Goal: Task Accomplishment & Management: Use online tool/utility

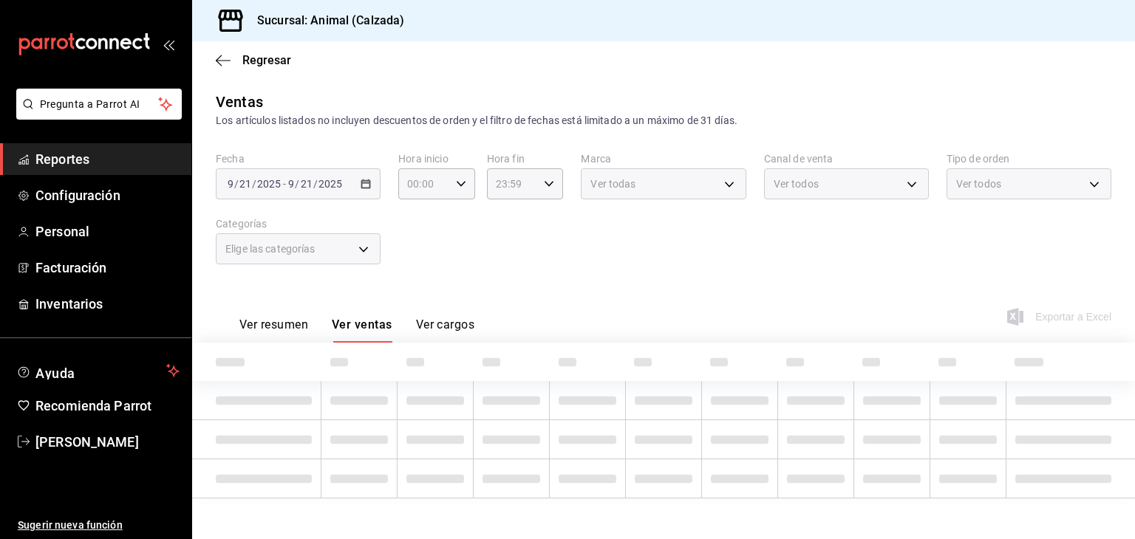
type input "05:00"
type input "22:00"
type input "577524a9-a437-43f3-84d2-cf2e6968635f,5d35a5f4-3063-4397-a550-a8f4eca83956,9bcdf…"
type input "e26472f3-9262-489d-bcba-4c6b034529c7"
type input "PARROT,UBER_EATS,RAPPI,DIDI_FOOD,ONLINE"
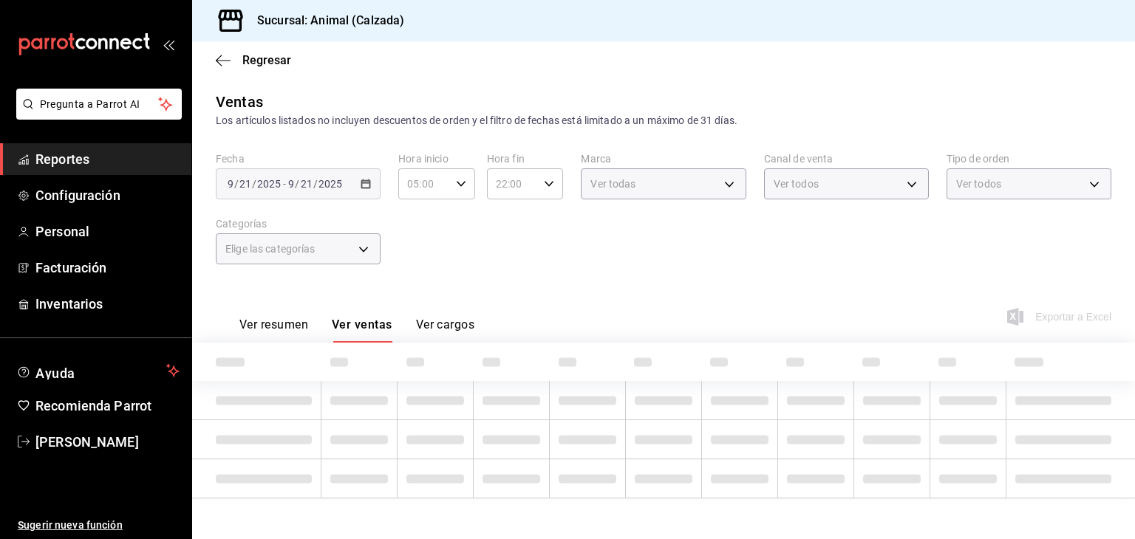
type input "588630d3-b511-4bba-a729-32472510037f,54b7ae00-ca47-4ec1-b7ff-55842c0a2b62,92293…"
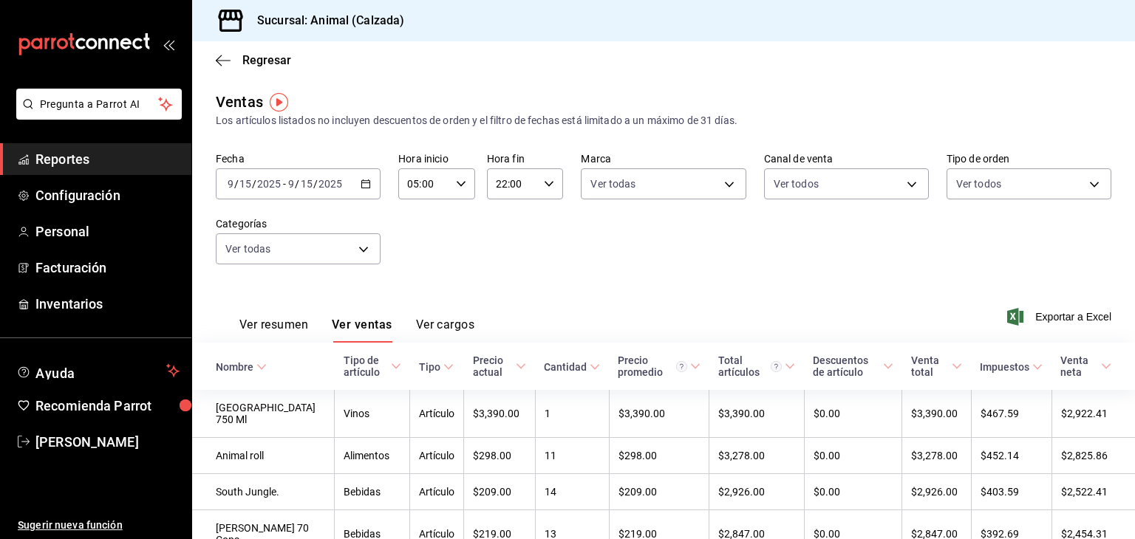
click at [371, 188] on div "[DATE] [DATE] - [DATE] [DATE]" at bounding box center [298, 183] width 165 height 31
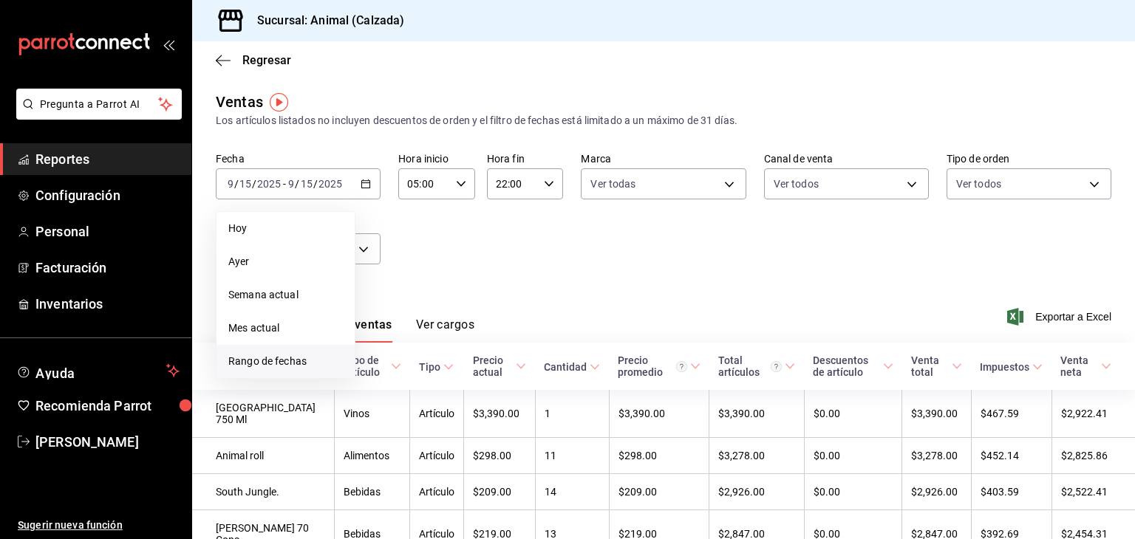
click at [303, 366] on span "Rango de fechas" at bounding box center [285, 362] width 115 height 16
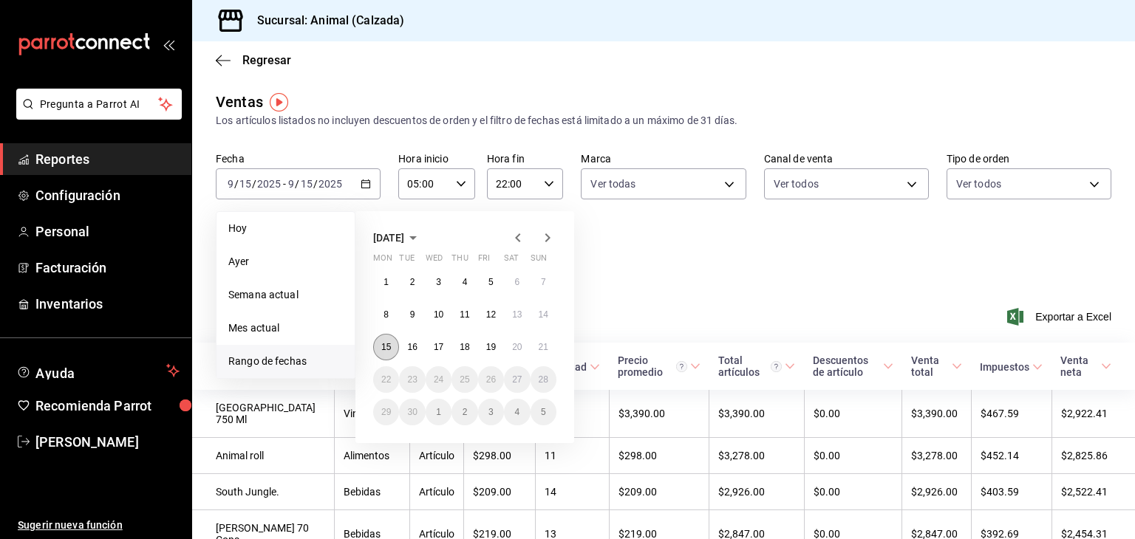
click at [392, 349] on button "15" at bounding box center [386, 347] width 26 height 27
click at [538, 356] on button "21" at bounding box center [543, 347] width 26 height 27
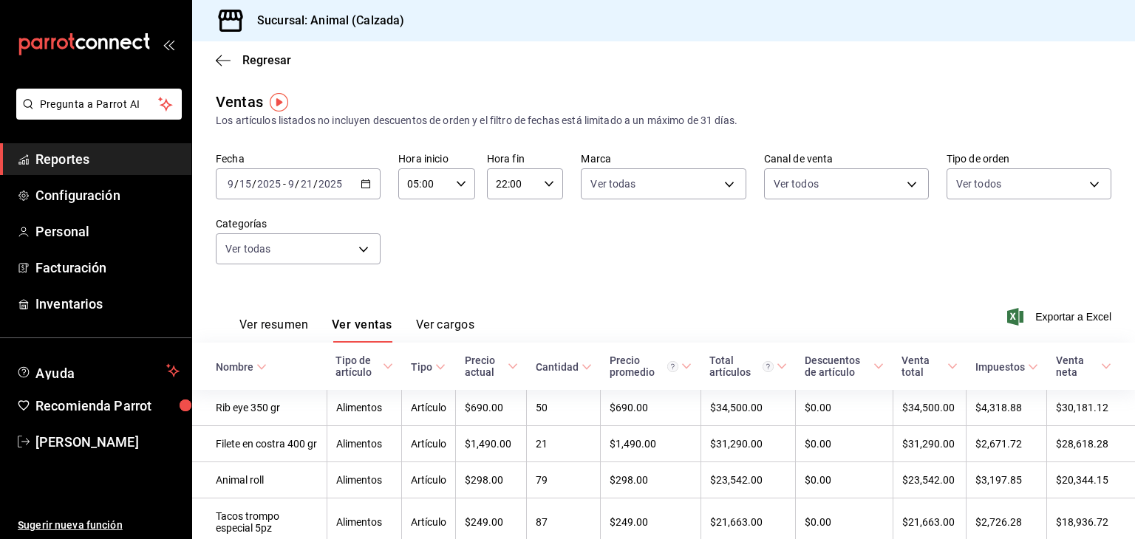
click at [444, 195] on input "05:00" at bounding box center [424, 184] width 52 height 30
click at [444, 195] on div at bounding box center [567, 269] width 1135 height 539
click at [487, 188] on input "22:00" at bounding box center [513, 184] width 52 height 30
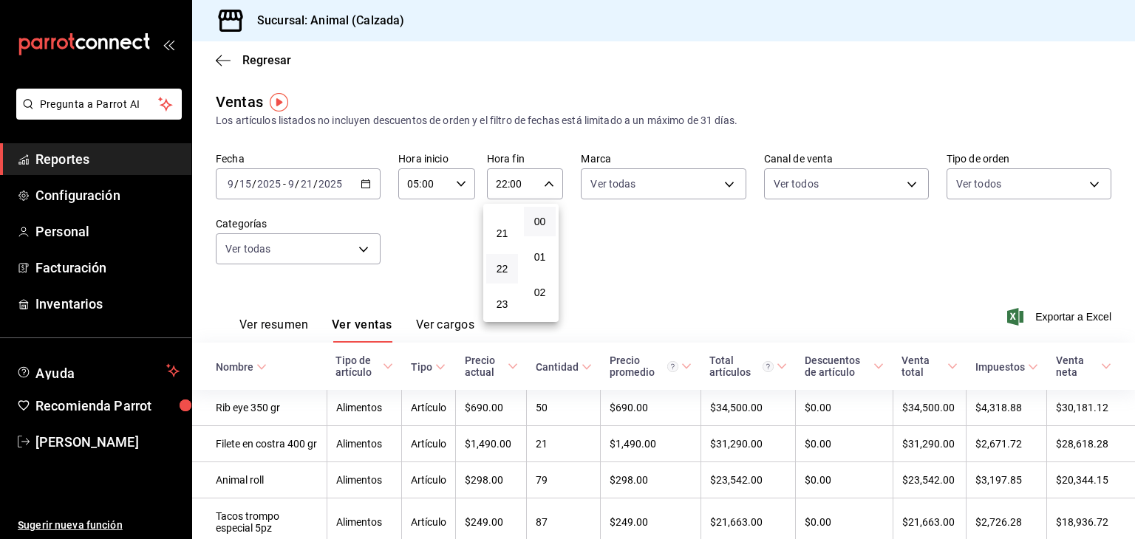
click at [485, 188] on div at bounding box center [567, 269] width 1135 height 539
click at [538, 185] on div "22:00 Hora fin" at bounding box center [525, 183] width 77 height 31
click at [538, 185] on div at bounding box center [567, 269] width 1135 height 539
click at [550, 190] on div "22:00 Hora fin" at bounding box center [525, 183] width 77 height 31
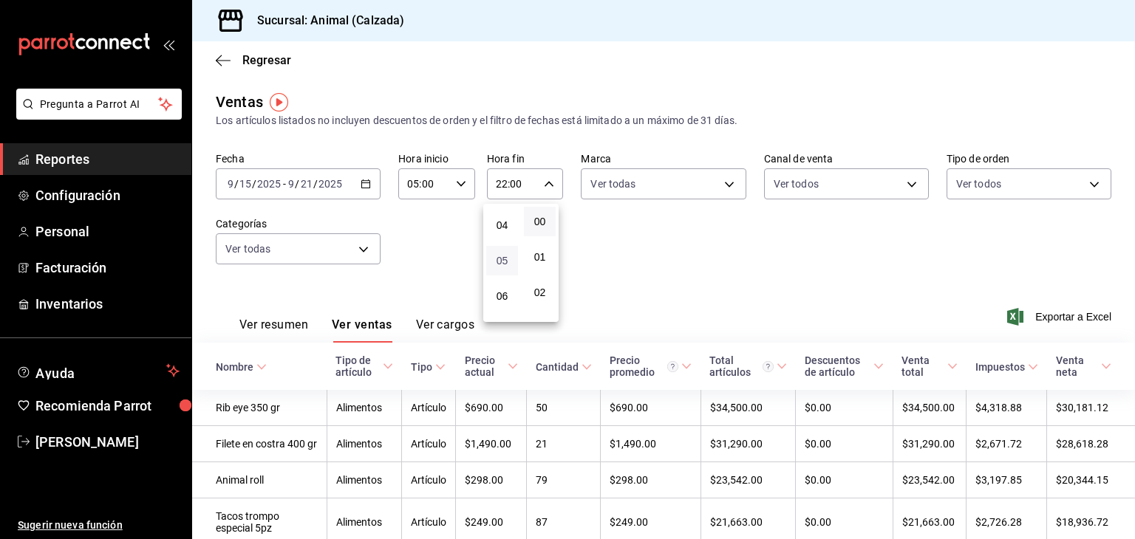
click at [503, 264] on span "05" at bounding box center [502, 261] width 14 height 12
type input "05:00"
click at [615, 194] on div at bounding box center [567, 269] width 1135 height 539
click at [609, 184] on body "Pregunta a Parrot AI Reportes Configuración Personal Facturación Inventarios Ay…" at bounding box center [567, 269] width 1135 height 539
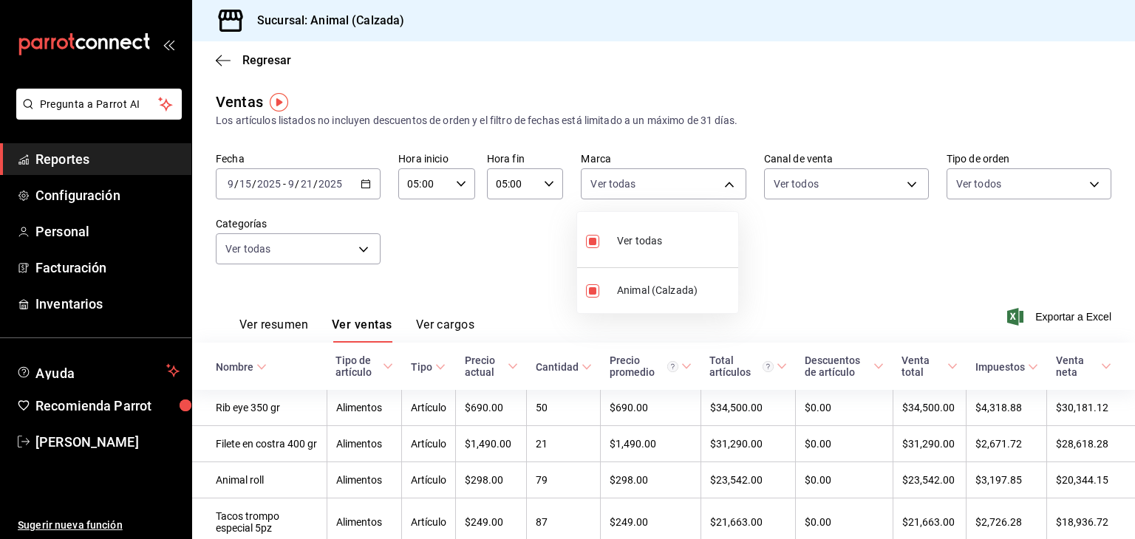
click at [609, 184] on div at bounding box center [567, 269] width 1135 height 539
drag, startPoint x: 346, startPoint y: 324, endPoint x: 328, endPoint y: 369, distance: 49.1
click at [335, 369] on div "Tipo de artículo" at bounding box center [357, 367] width 44 height 24
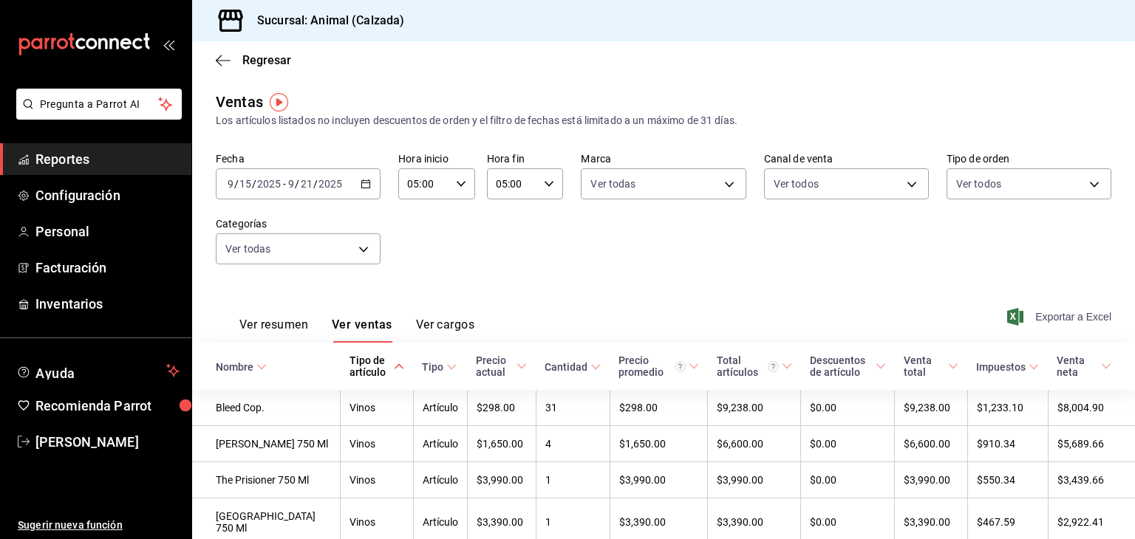
click at [1026, 324] on span "Exportar a Excel" at bounding box center [1060, 317] width 101 height 18
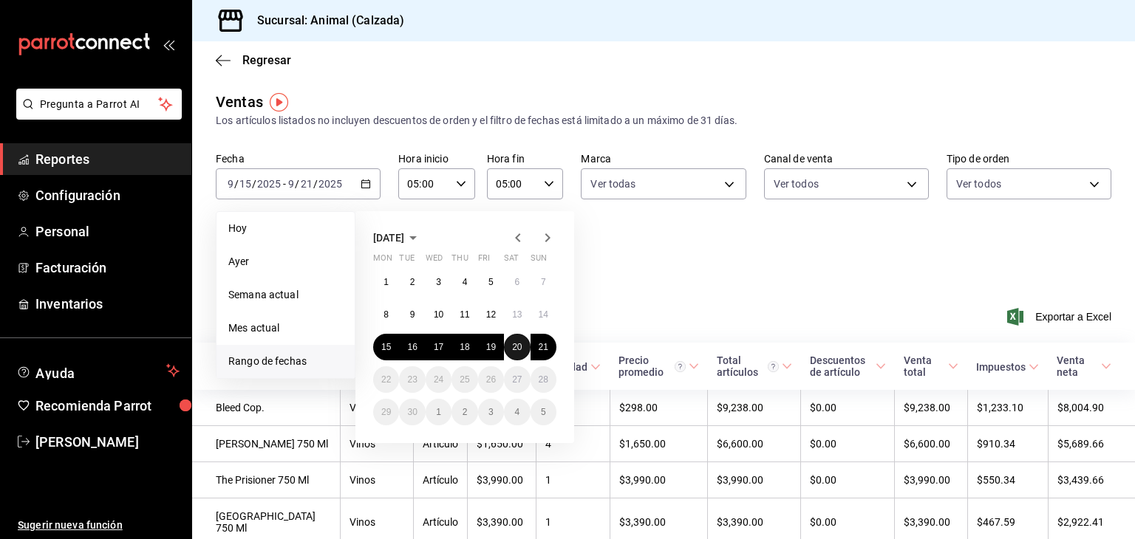
click at [524, 347] on button "20" at bounding box center [517, 347] width 26 height 27
click at [545, 347] on abbr "21" at bounding box center [544, 347] width 10 height 10
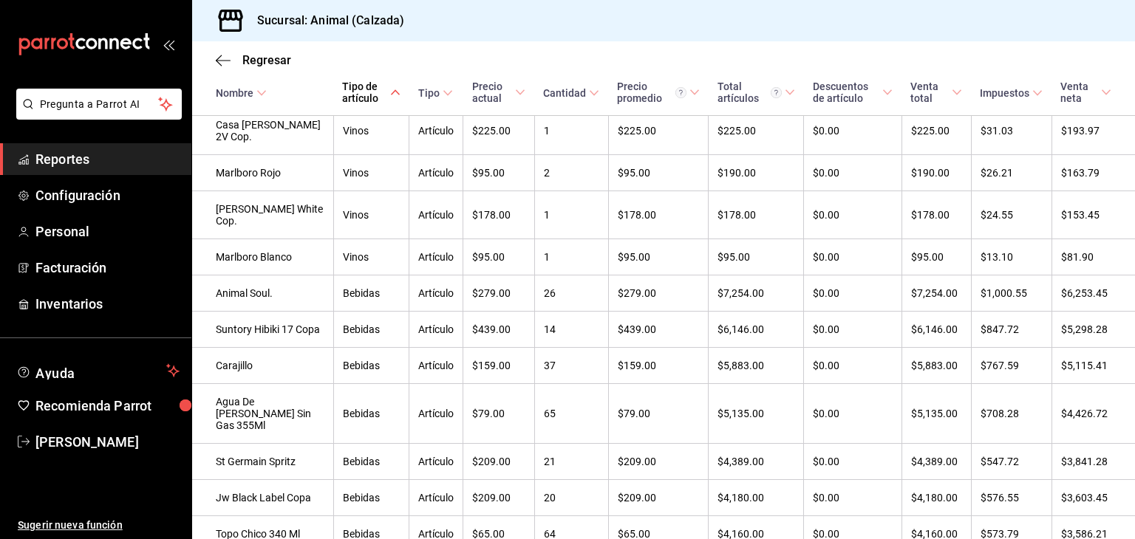
scroll to position [624, 0]
click at [68, 443] on span "[PERSON_NAME]" at bounding box center [107, 442] width 144 height 20
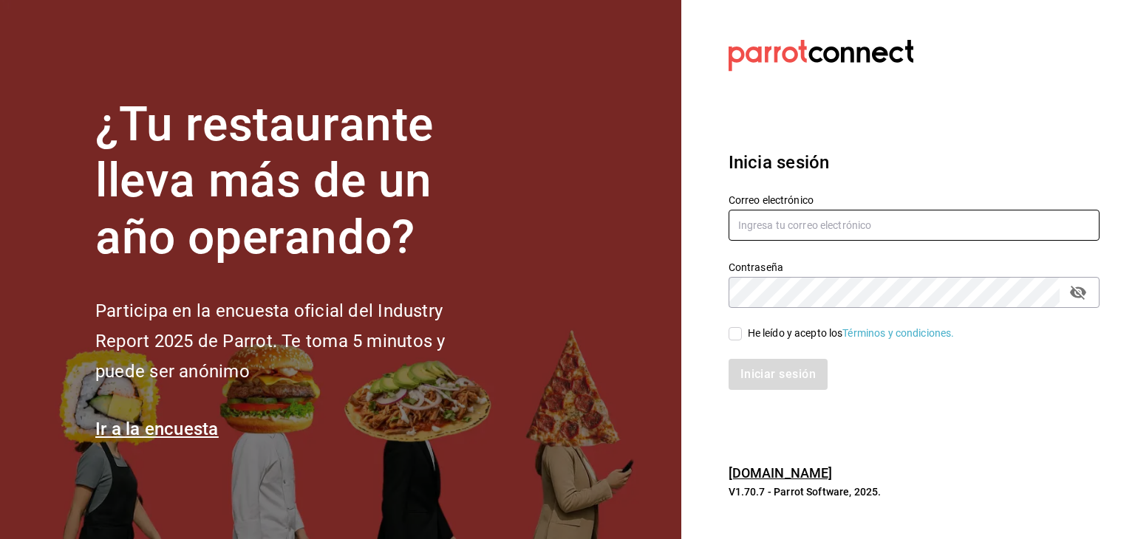
type input "[PERSON_NAME][EMAIL_ADDRESS][PERSON_NAME][DOMAIN_NAME]"
